Goal: Information Seeking & Learning: Find contact information

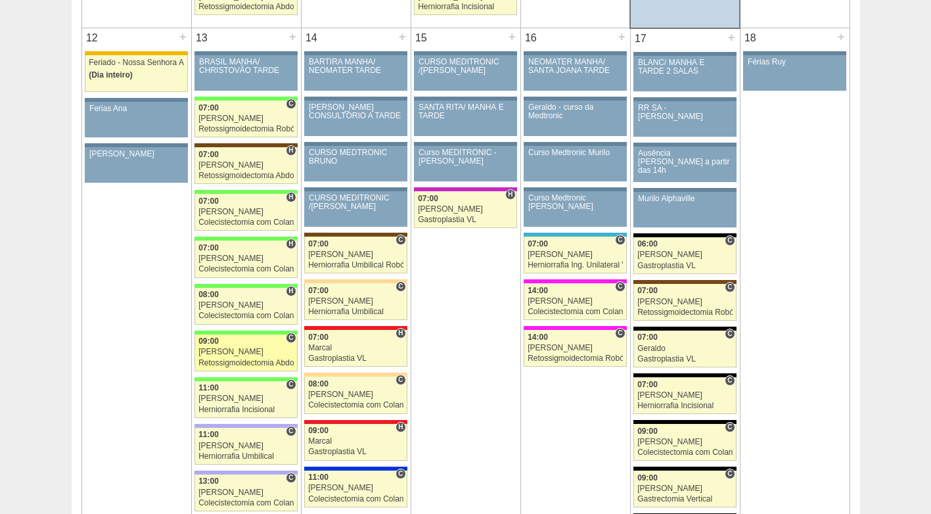
scroll to position [1445, 0]
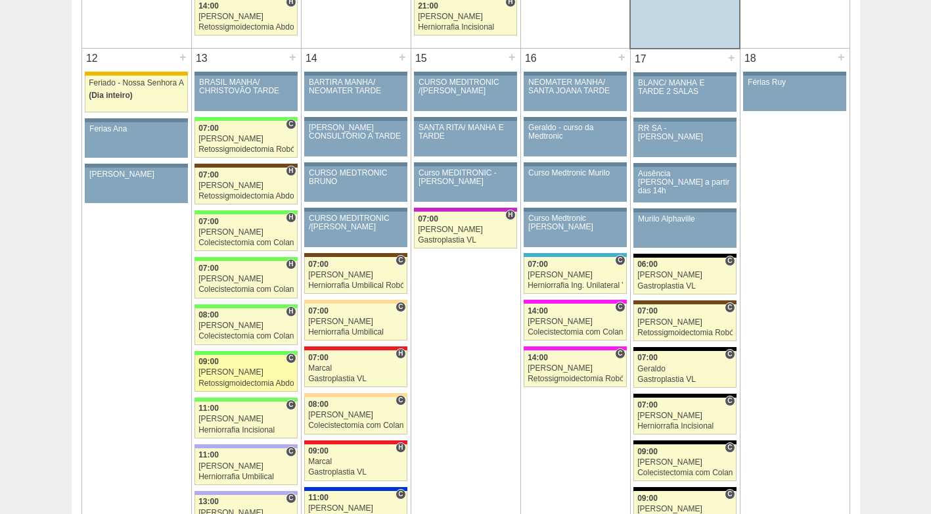
click at [263, 379] on div "Retossigmoidectomia Abdominal" at bounding box center [245, 383] width 95 height 9
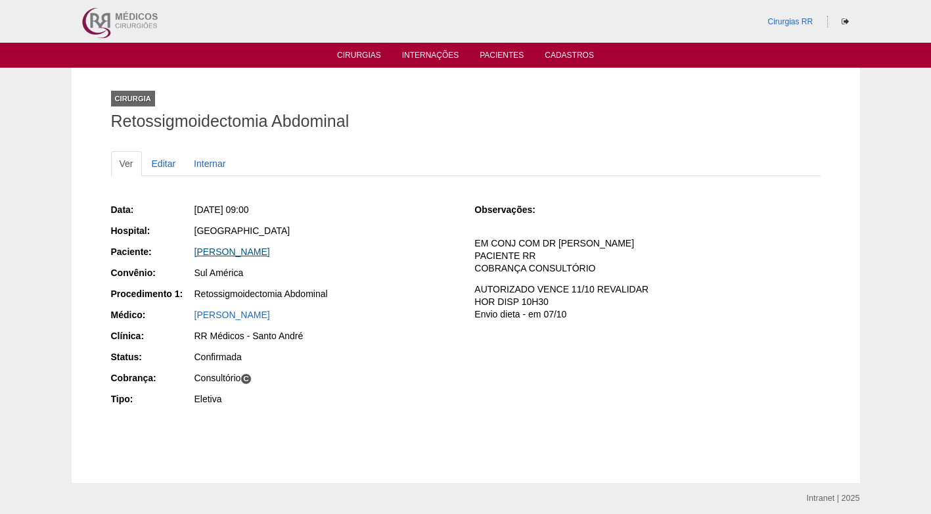
click at [259, 247] on link "[PERSON_NAME]" at bounding box center [232, 251] width 76 height 11
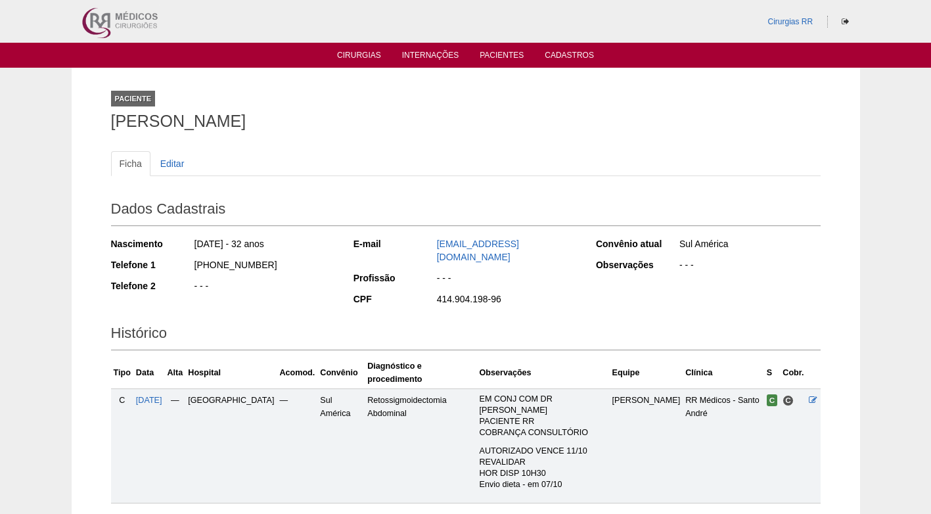
drag, startPoint x: 354, startPoint y: 122, endPoint x: 114, endPoint y: 131, distance: 239.9
click at [114, 131] on div "Paciente MARCIA DOS SANTOS PRADO" at bounding box center [465, 108] width 709 height 60
copy h1 "MARCIA DOS SANTOS PRADO"
click at [392, 129] on h1 "MARCIA DOS SANTOS PRADO" at bounding box center [465, 121] width 709 height 16
click at [460, 132] on div "Paciente MARCIA DOS SANTOS PRADO" at bounding box center [465, 108] width 709 height 60
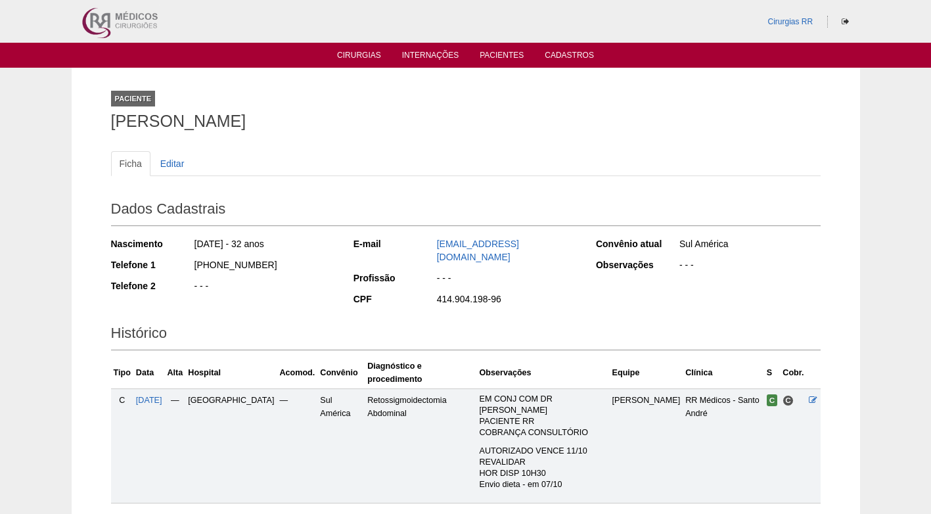
drag, startPoint x: 300, startPoint y: 134, endPoint x: 221, endPoint y: 118, distance: 81.0
click at [298, 133] on div "Paciente MARCIA DOS SANTOS PRADO" at bounding box center [465, 108] width 709 height 60
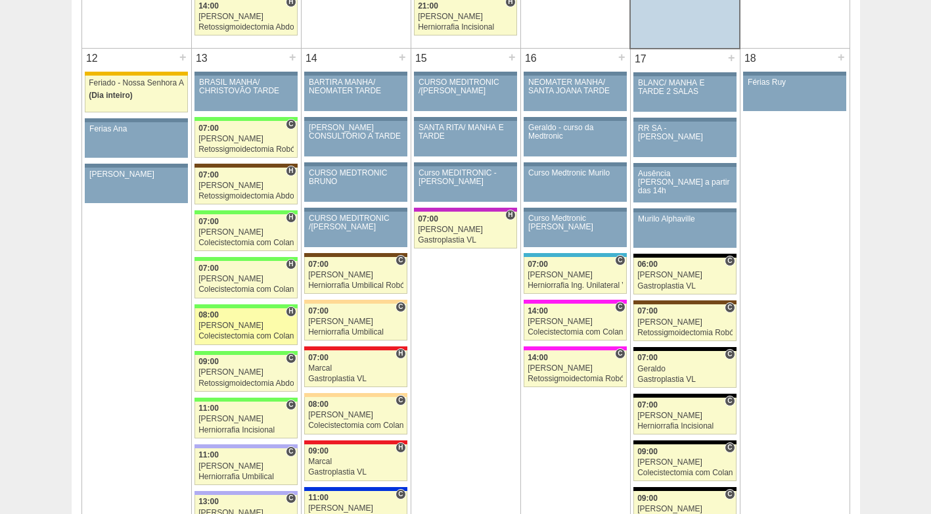
scroll to position [1511, 0]
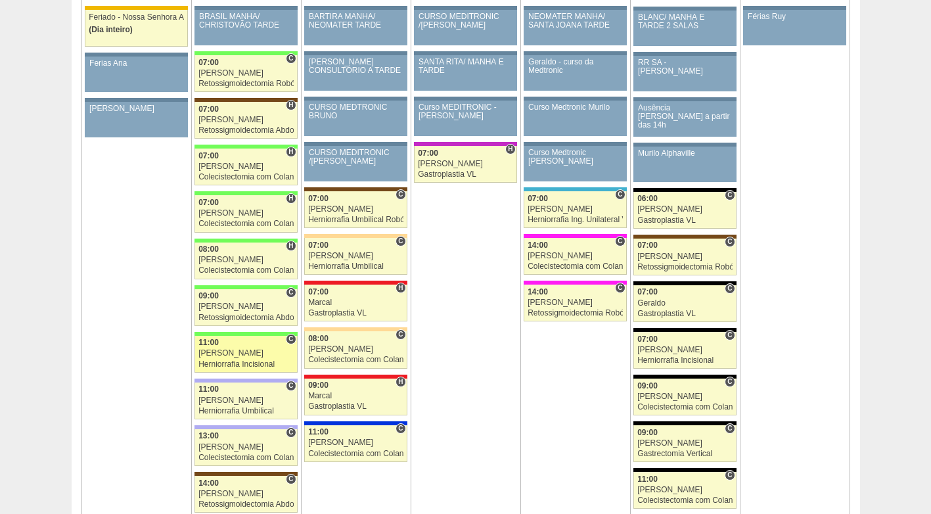
click at [240, 351] on div "[PERSON_NAME]" at bounding box center [245, 353] width 95 height 9
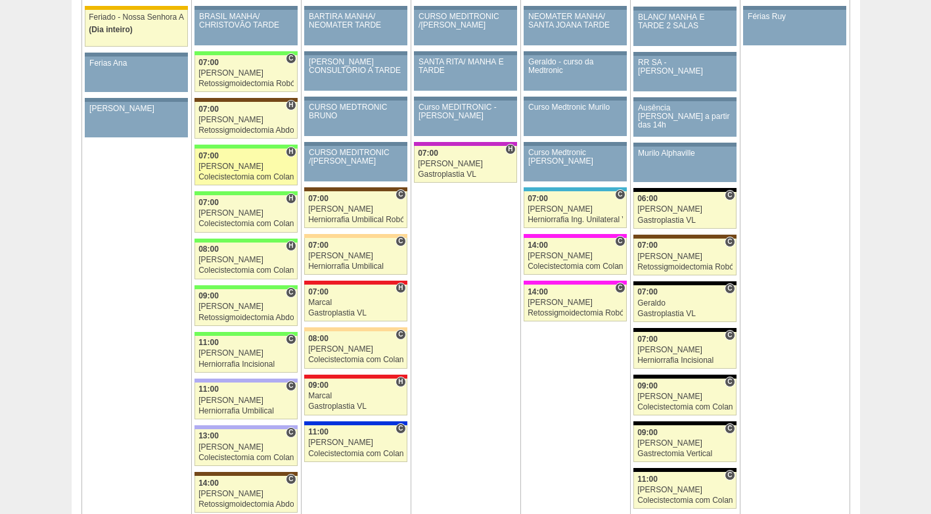
click at [236, 168] on div "[PERSON_NAME]" at bounding box center [245, 166] width 95 height 9
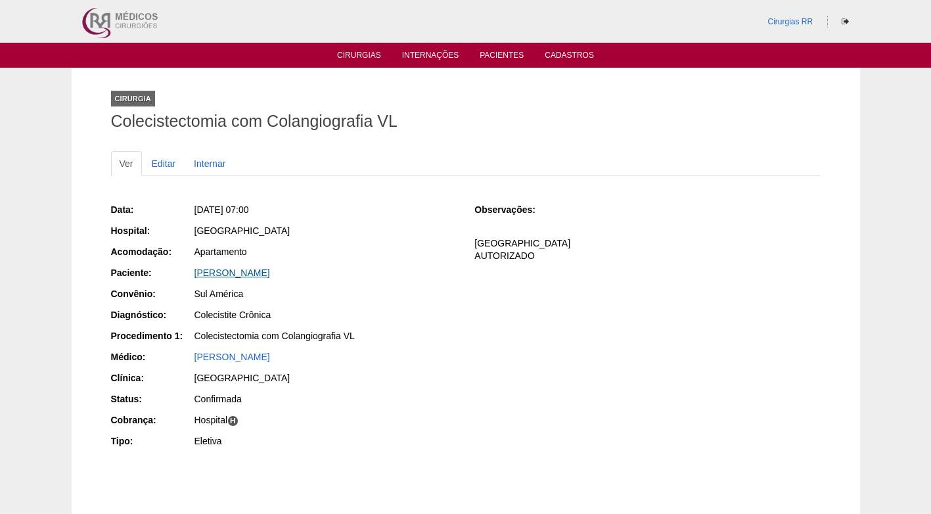
click at [246, 277] on link "[PERSON_NAME]" at bounding box center [232, 272] width 76 height 11
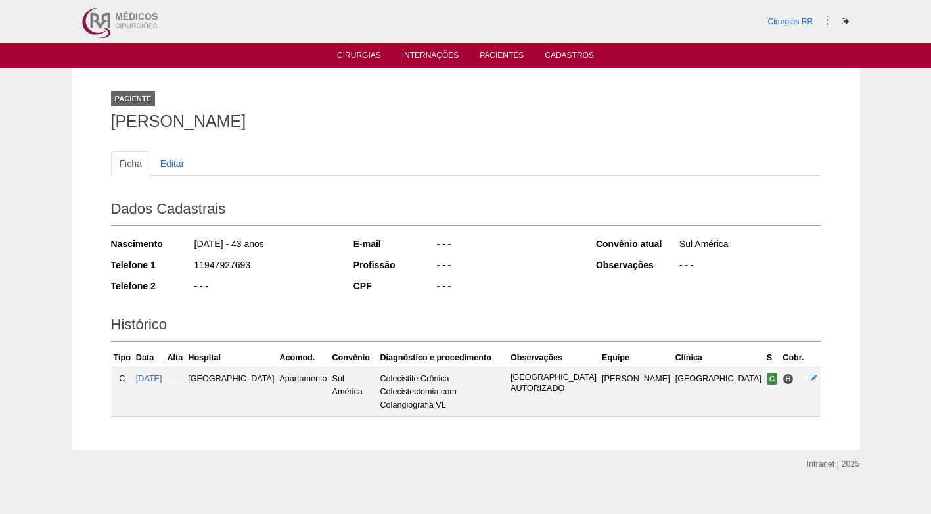
drag, startPoint x: 250, startPoint y: 265, endPoint x: 189, endPoint y: 270, distance: 61.3
click at [189, 270] on div "Telefone 1 11947927693" at bounding box center [223, 266] width 225 height 16
copy div "11947927693"
click at [334, 139] on div "Ficha Editar Dados Cadastrais Nascimento 10/02/1982 - 43 anos Telefone 1 119479…" at bounding box center [465, 277] width 709 height 279
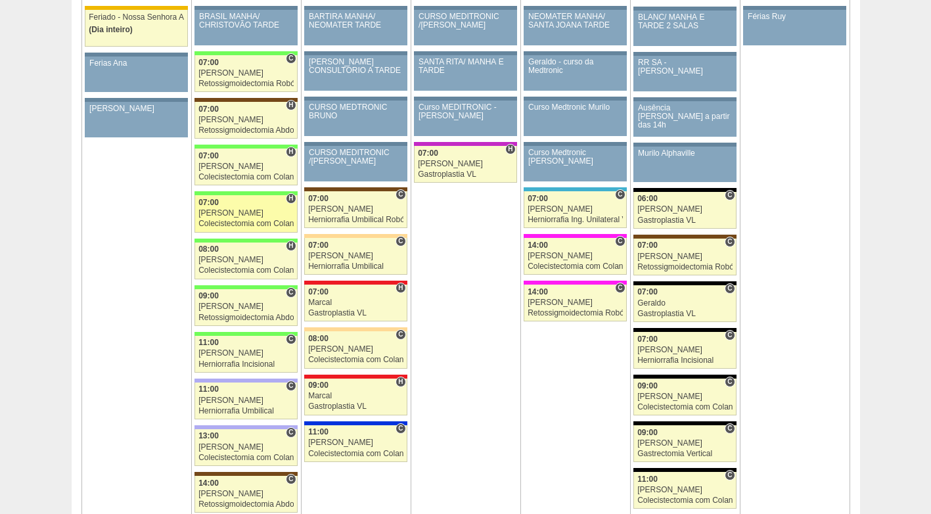
scroll to position [1511, 0]
click at [248, 206] on div "07:00" at bounding box center [245, 202] width 95 height 9
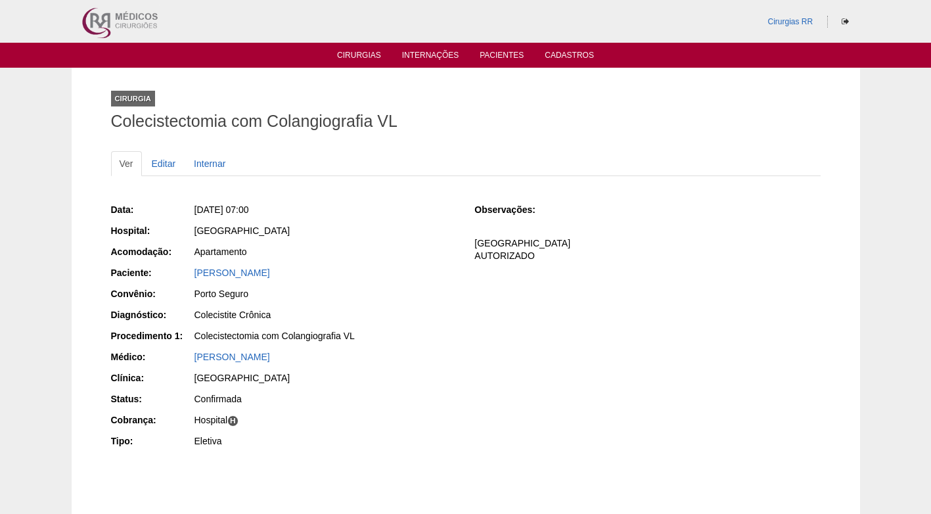
drag, startPoint x: 337, startPoint y: 267, endPoint x: 189, endPoint y: 271, distance: 148.5
click at [189, 271] on div "Paciente: [PERSON_NAME]" at bounding box center [284, 274] width 346 height 16
copy div "Paciente: [PERSON_NAME]"
drag, startPoint x: 344, startPoint y: 247, endPoint x: 337, endPoint y: 245, distance: 7.5
click at [344, 247] on div "Apartamento" at bounding box center [325, 251] width 262 height 13
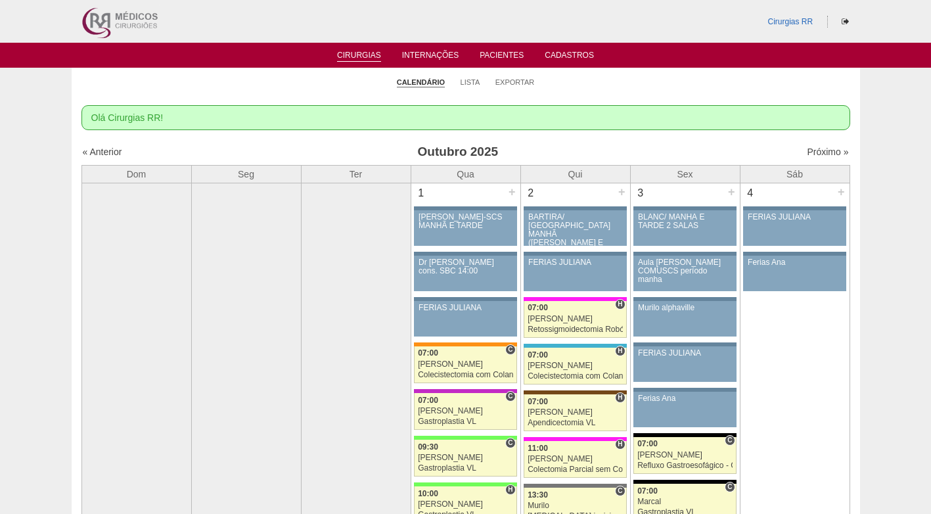
scroll to position [1511, 0]
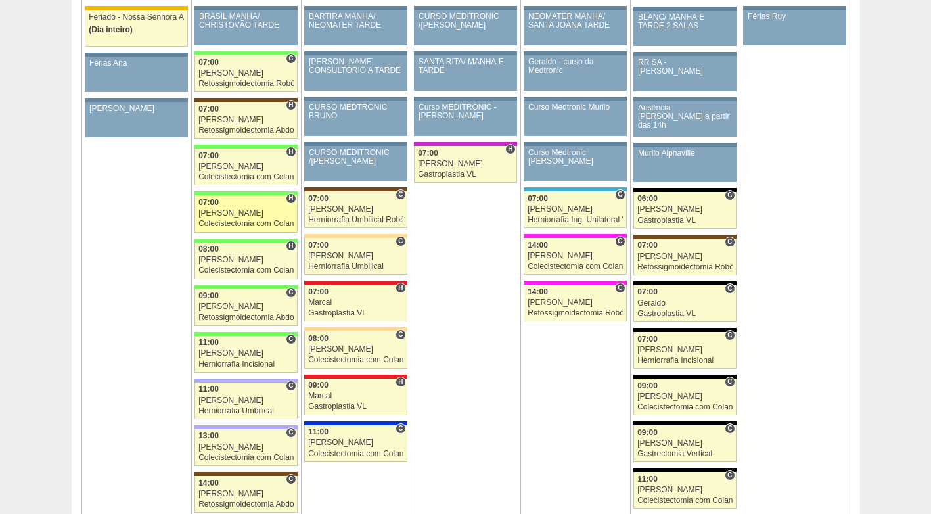
click at [247, 212] on div "[PERSON_NAME]" at bounding box center [245, 213] width 95 height 9
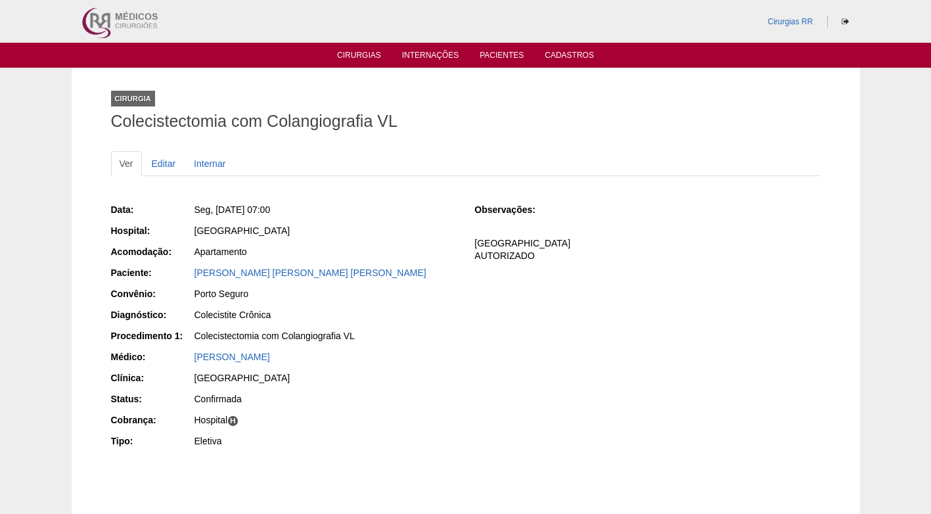
click at [360, 251] on div "Apartamento" at bounding box center [325, 251] width 262 height 13
drag, startPoint x: 283, startPoint y: 273, endPoint x: 194, endPoint y: 272, distance: 89.4
click at [194, 272] on div "[PERSON_NAME] [PERSON_NAME] [PERSON_NAME]" at bounding box center [325, 272] width 262 height 13
copy link "[PERSON_NAME] [PERSON_NAME] [PERSON_NAME]"
drag, startPoint x: 403, startPoint y: 302, endPoint x: 261, endPoint y: 292, distance: 142.9
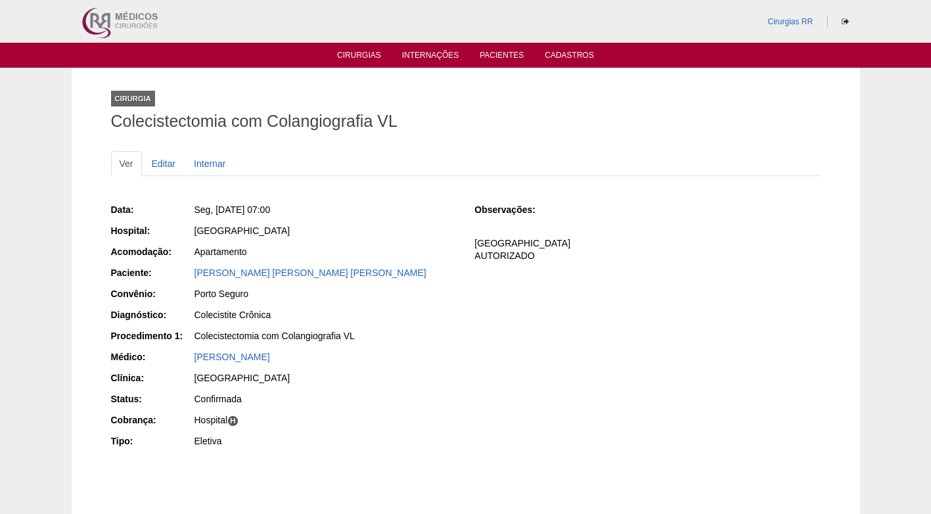
click at [403, 302] on div "Porto Seguro" at bounding box center [324, 295] width 263 height 16
click at [243, 271] on link "[PERSON_NAME] [PERSON_NAME] [PERSON_NAME]" at bounding box center [310, 272] width 232 height 11
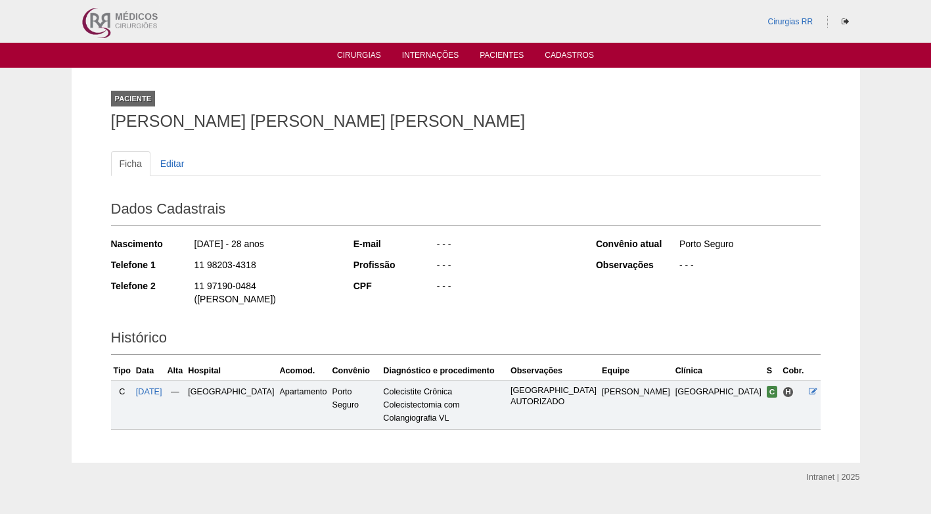
drag, startPoint x: 263, startPoint y: 268, endPoint x: 189, endPoint y: 268, distance: 74.2
click at [189, 268] on div "Telefone 1 11 98203-4318" at bounding box center [223, 266] width 225 height 16
copy div "11 98203-4318"
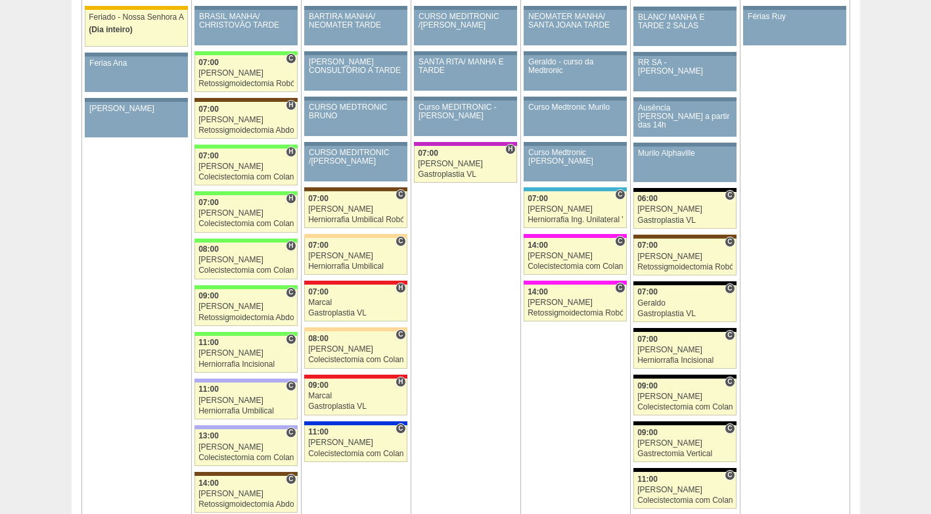
scroll to position [1511, 0]
